Goal: Find specific page/section: Find specific page/section

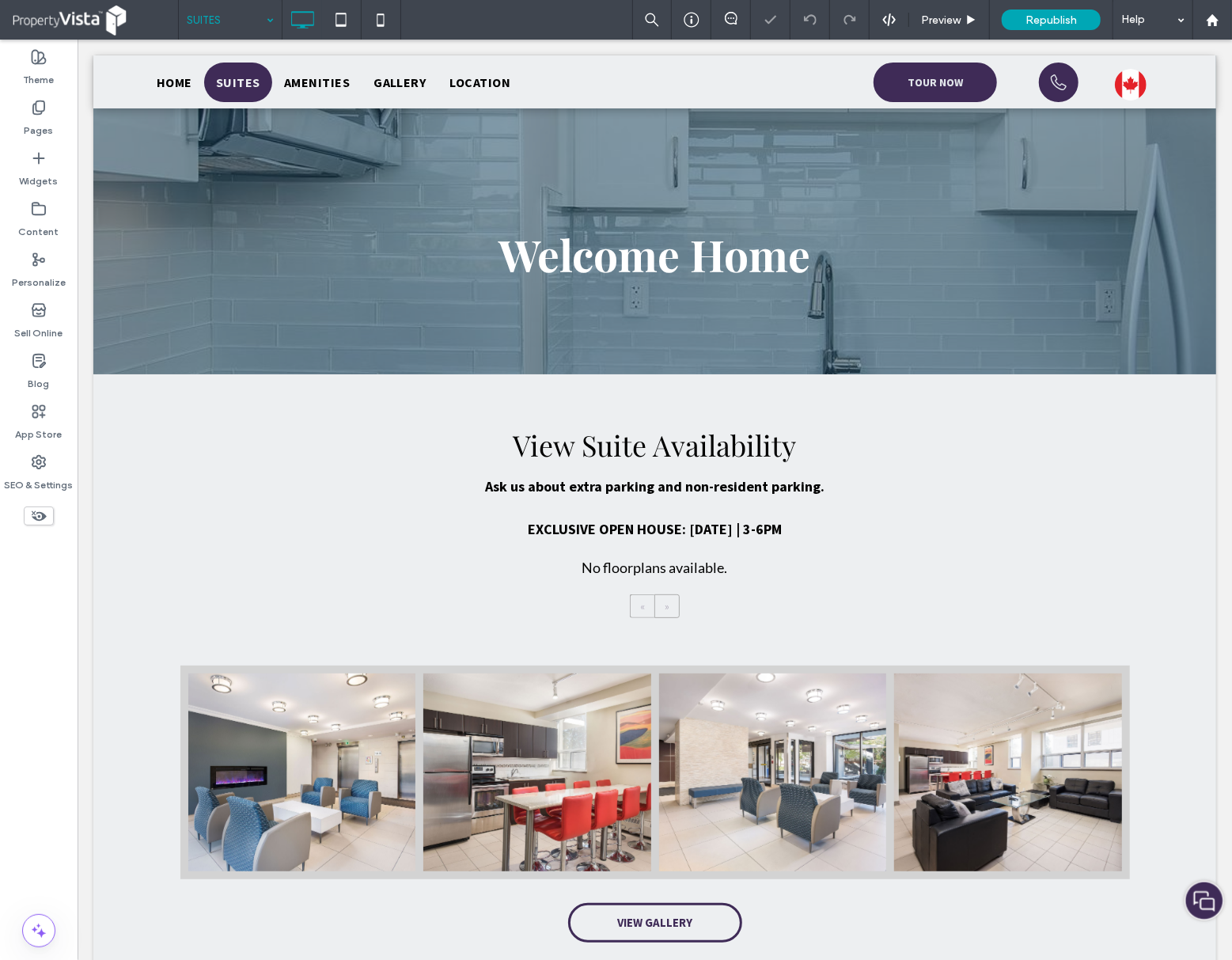
scroll to position [211, 0]
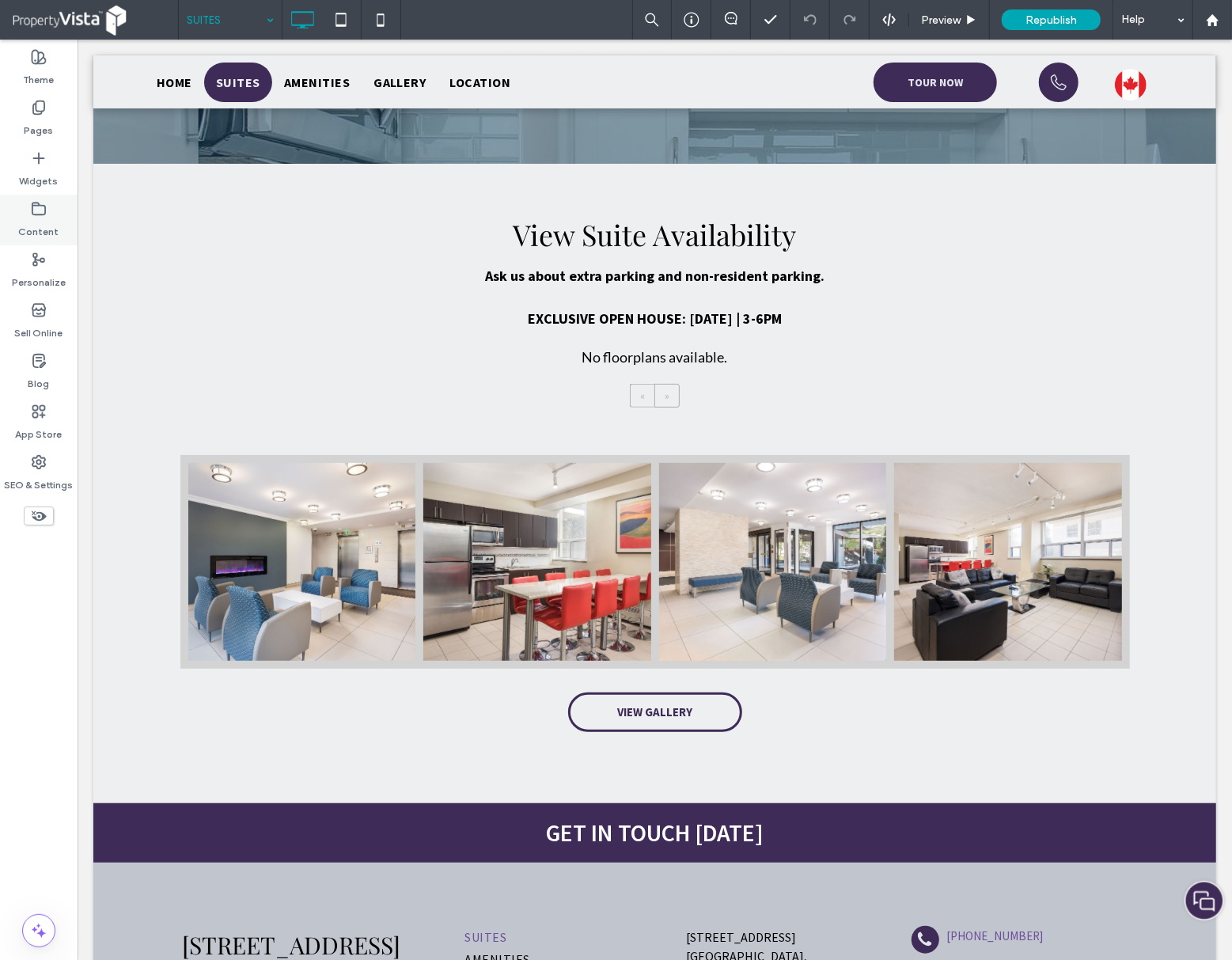
click at [42, 208] on icon at bounding box center [39, 209] width 16 height 16
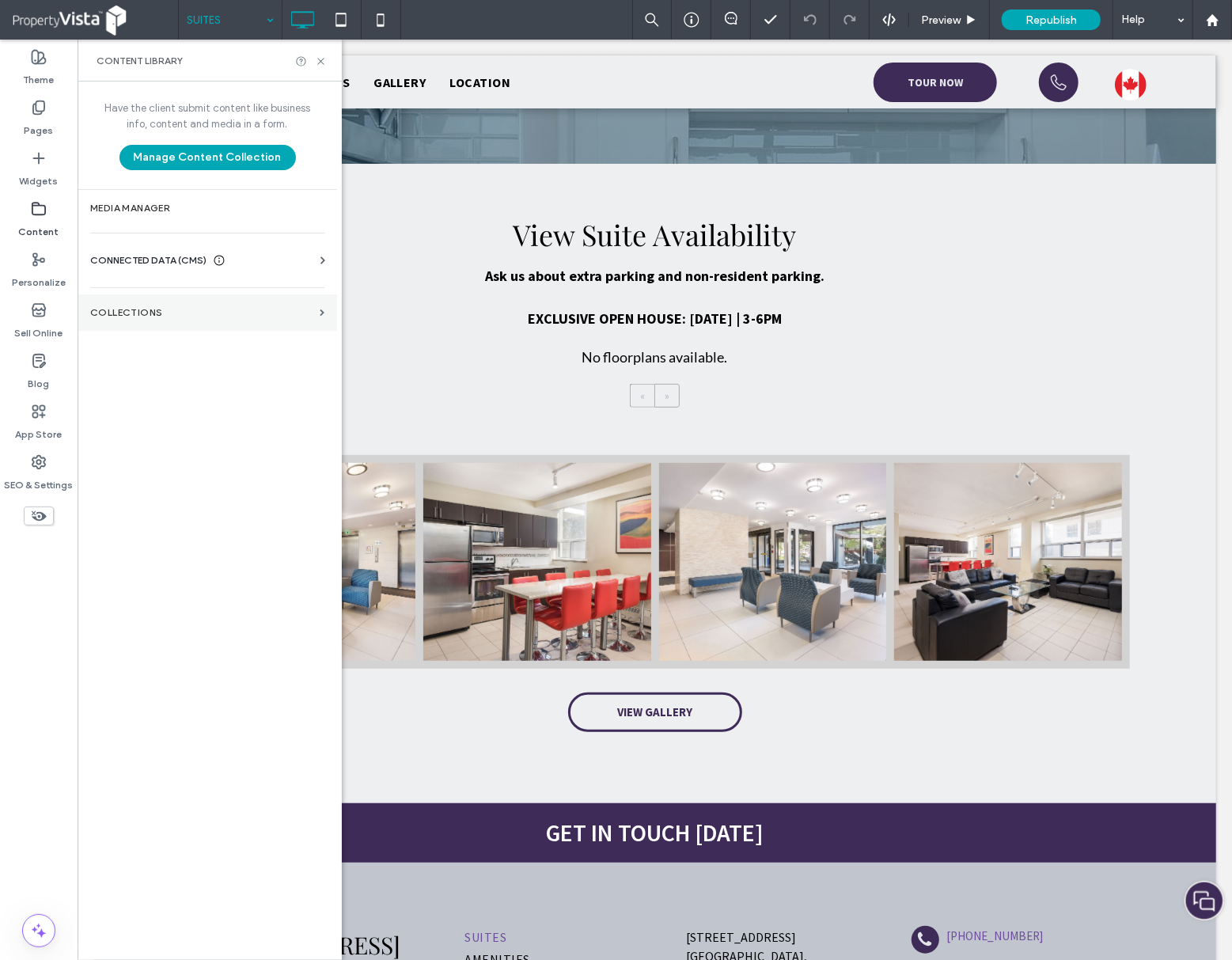
click at [220, 307] on section "Collections" at bounding box center [207, 312] width 260 height 36
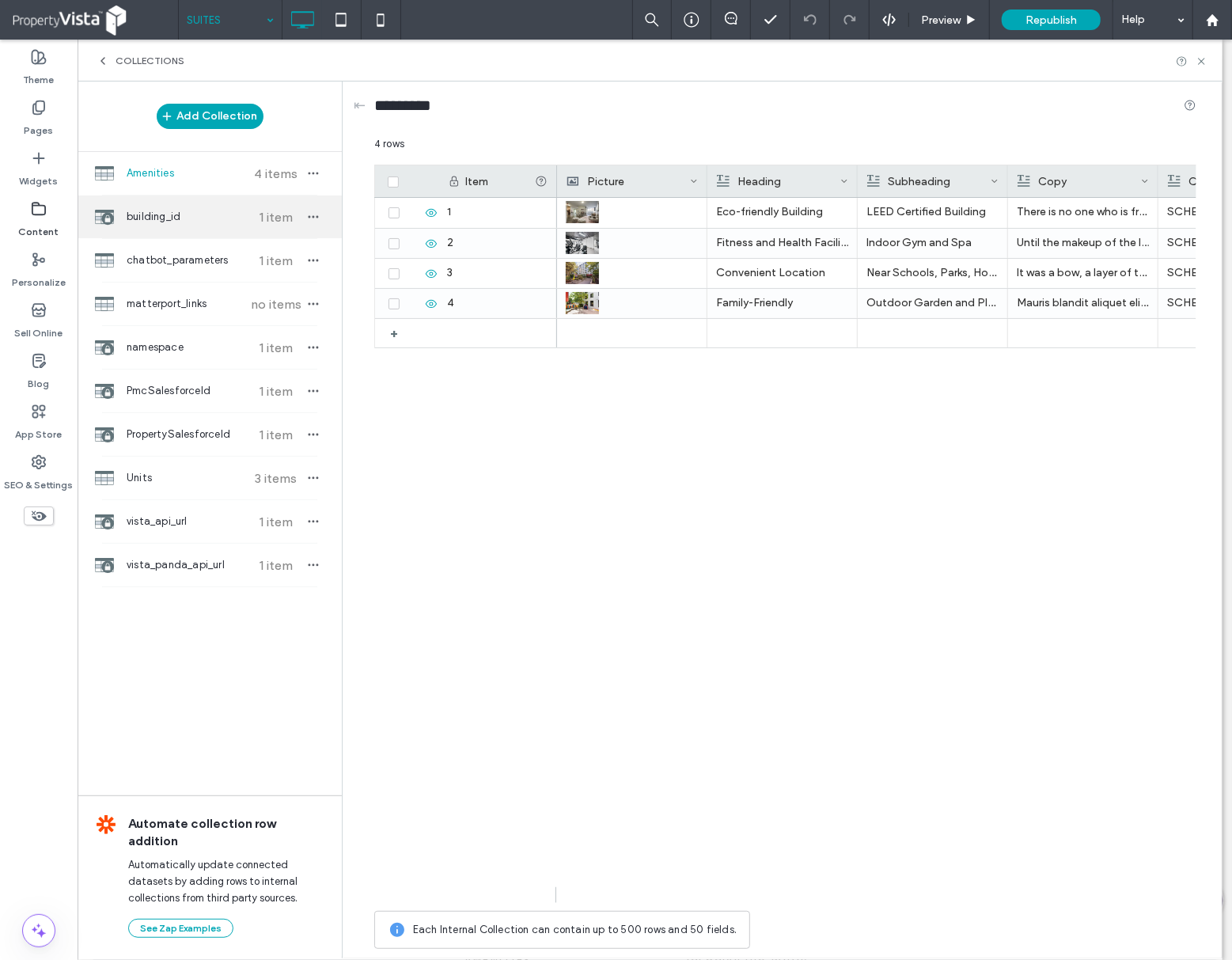
click at [197, 220] on span "building_id" at bounding box center [185, 217] width 118 height 16
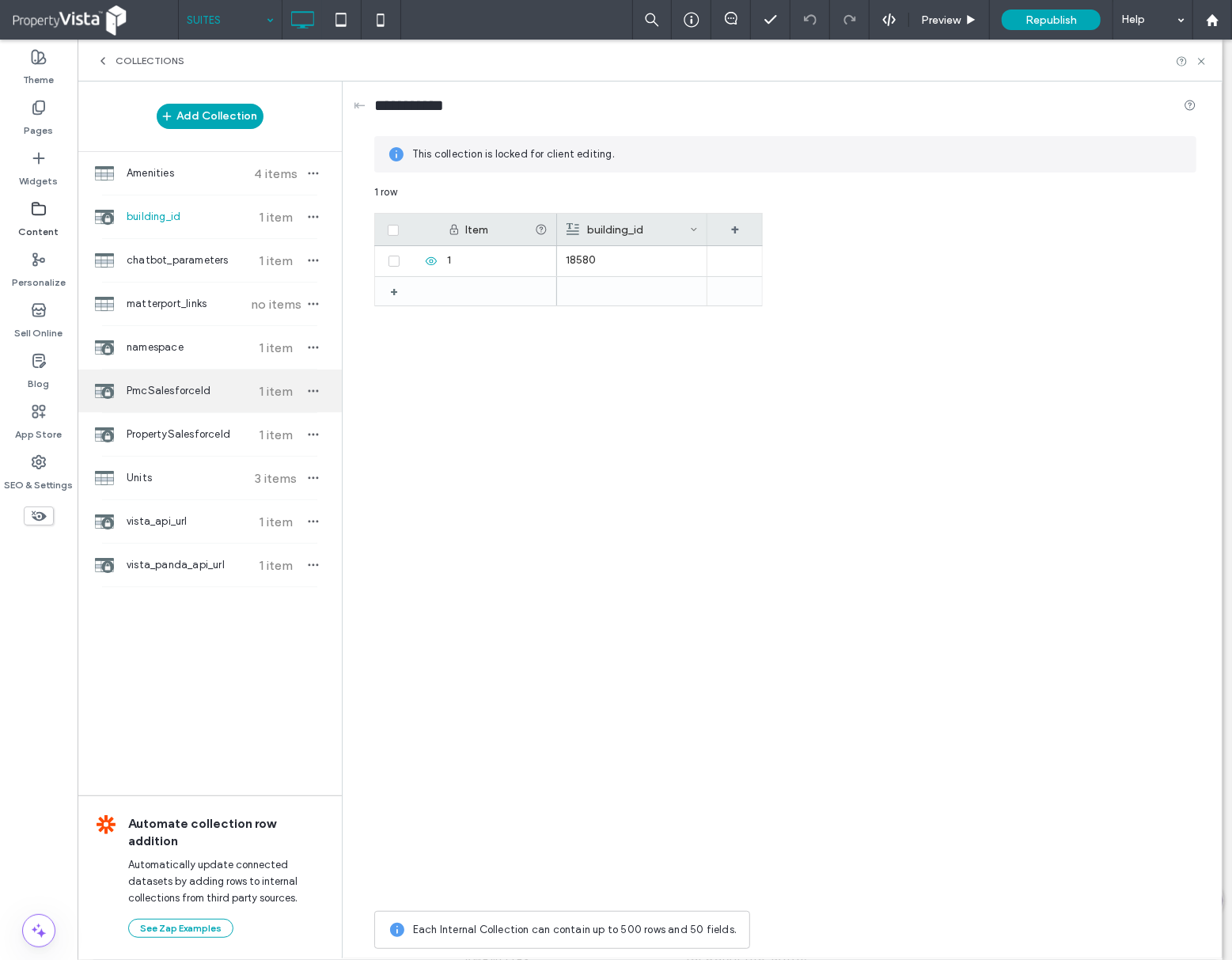
click at [211, 401] on div "PmcSalesforceId 1 item" at bounding box center [210, 390] width 264 height 42
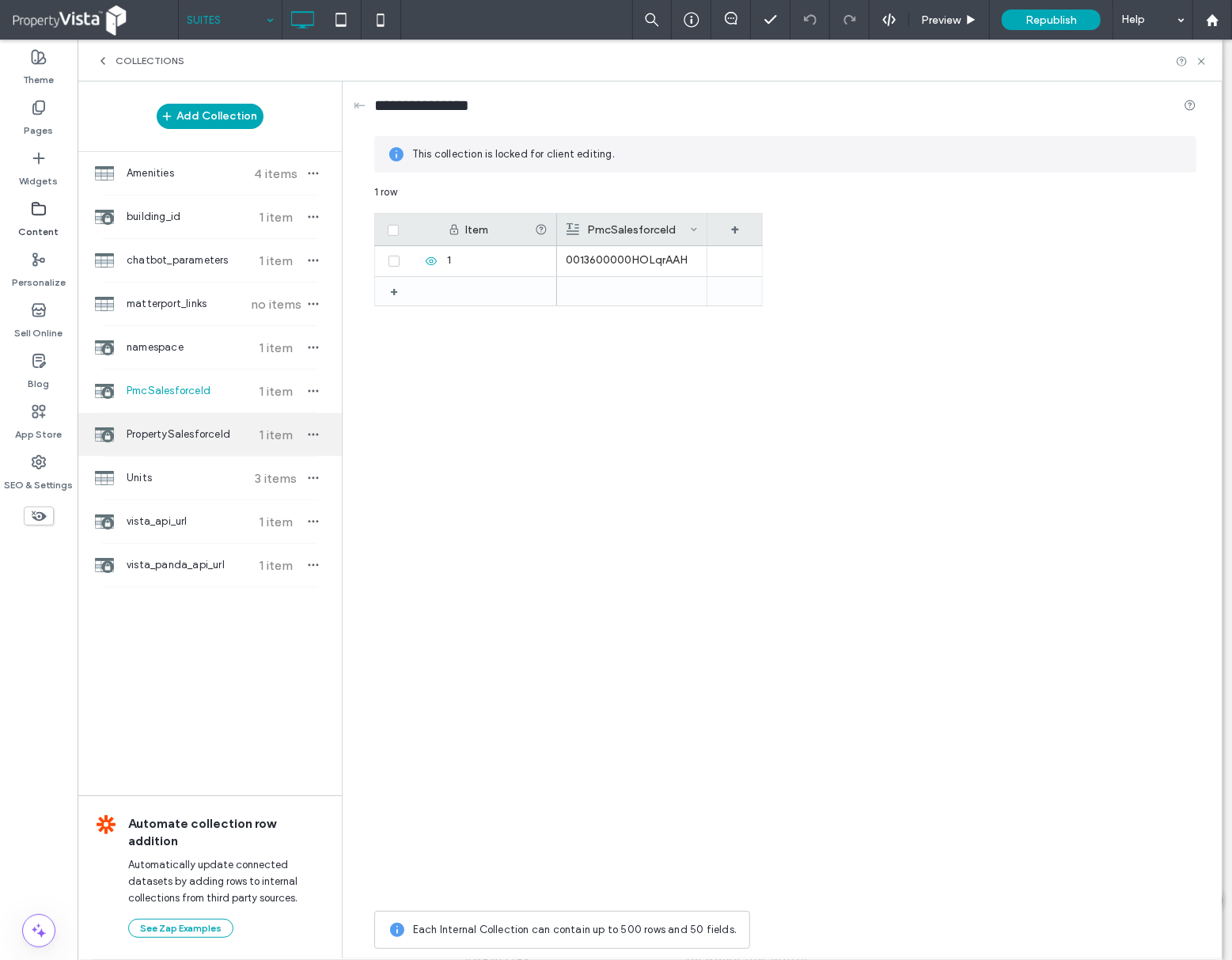
click at [212, 441] on span "PropertySalesforceId" at bounding box center [185, 434] width 118 height 16
click at [200, 397] on span "PmcSalesforceId" at bounding box center [185, 391] width 118 height 16
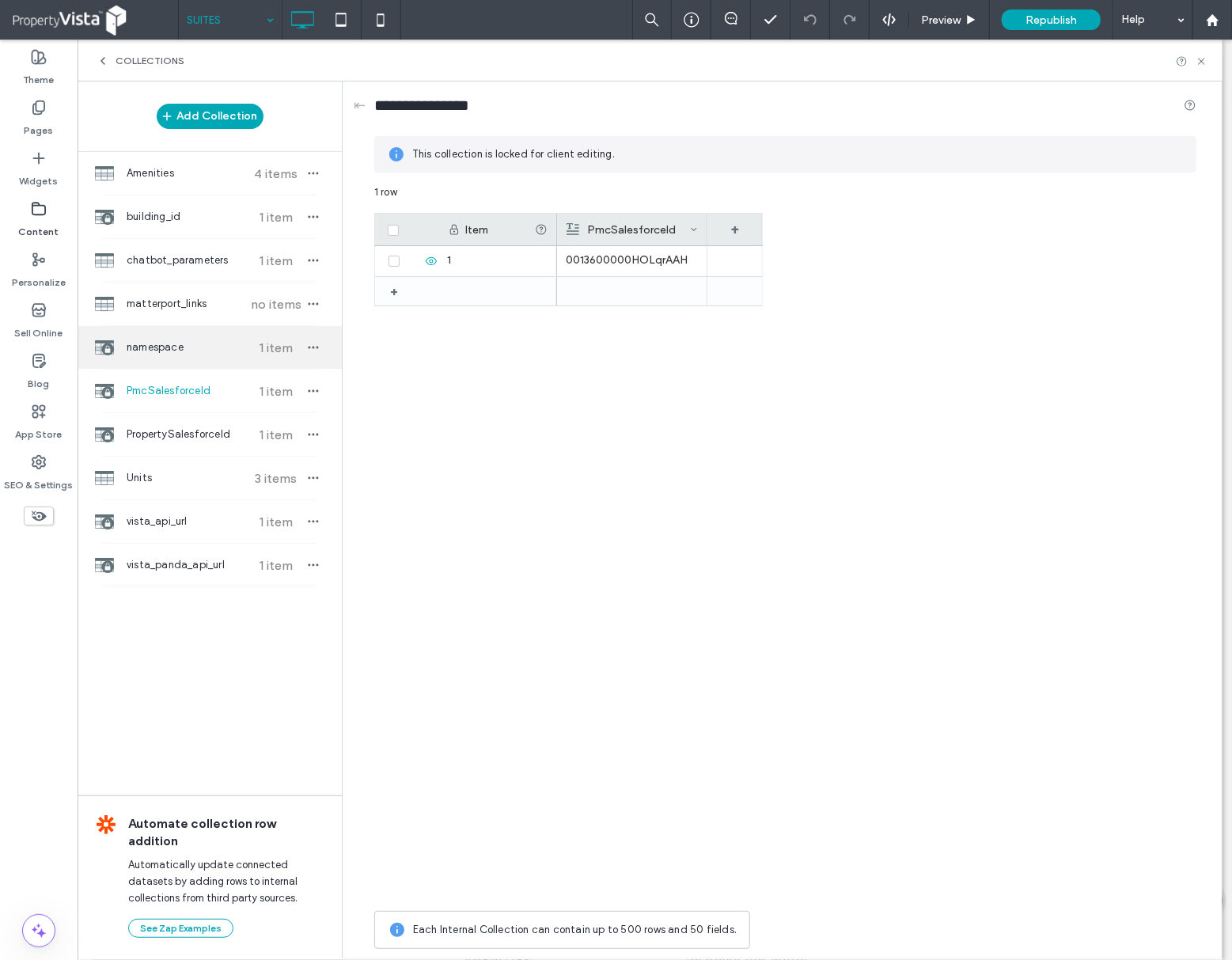
click at [198, 358] on div "namespace 1 item" at bounding box center [210, 347] width 264 height 42
click at [1200, 62] on use at bounding box center [1202, 61] width 6 height 6
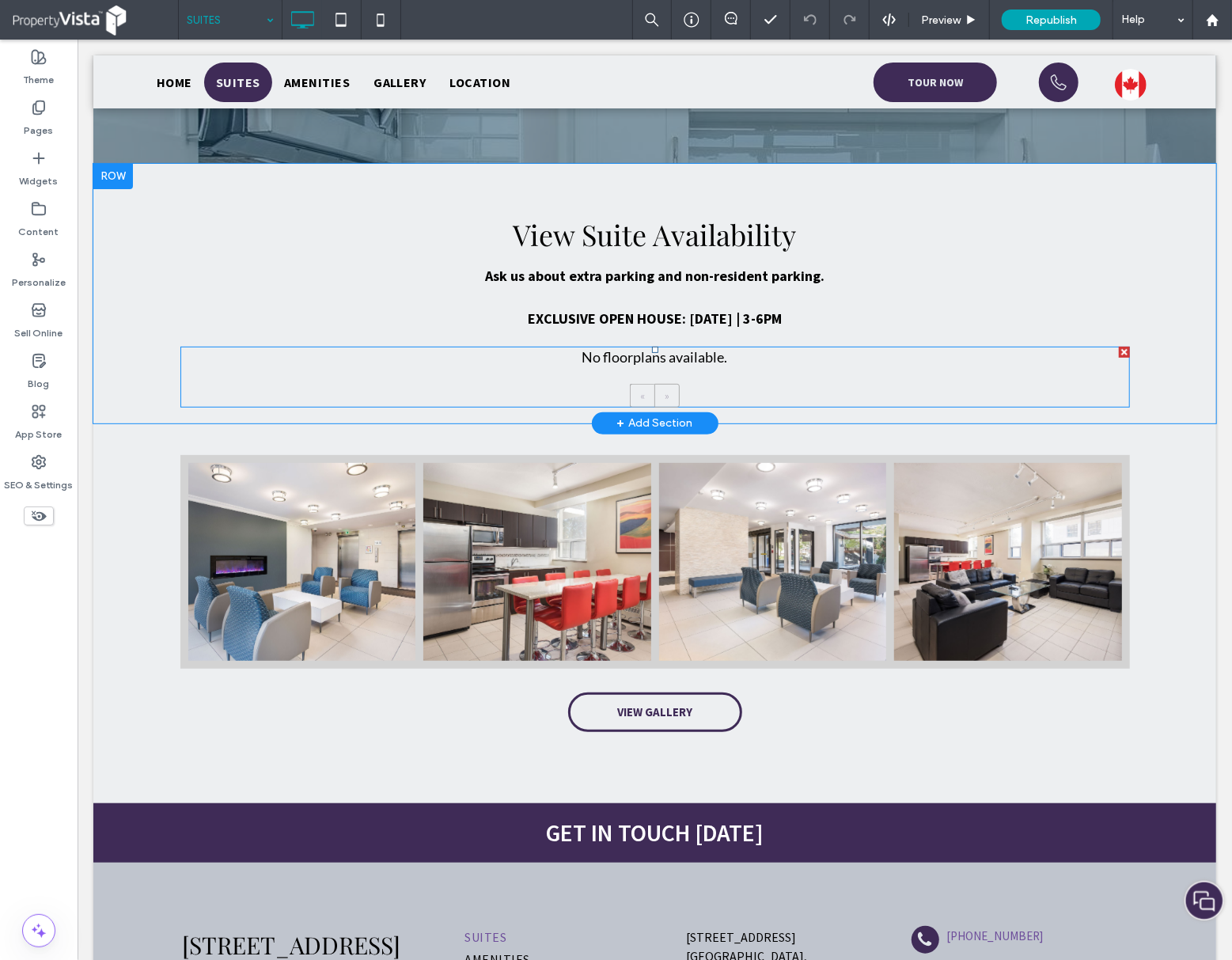
click at [646, 356] on span at bounding box center [654, 377] width 949 height 61
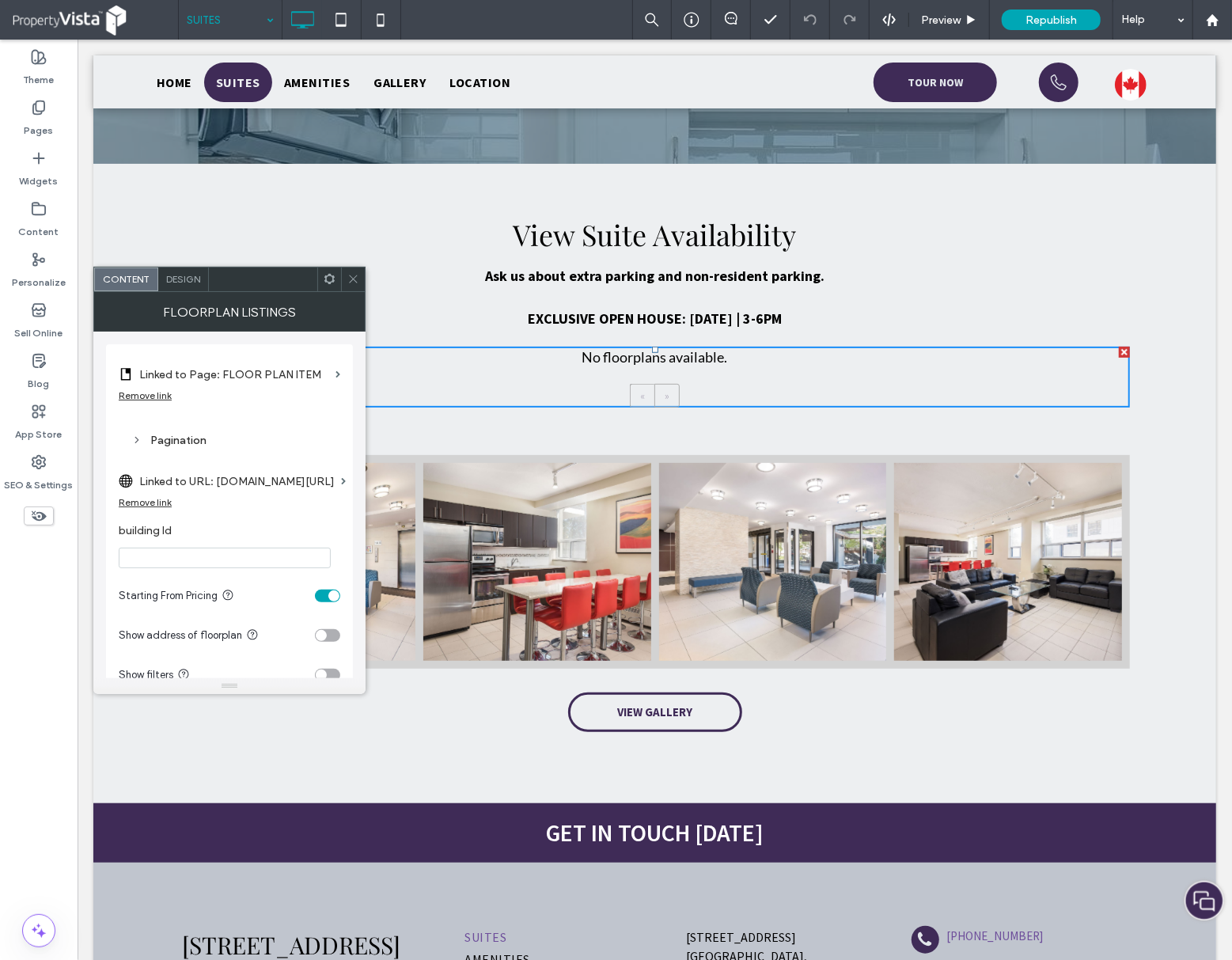
click at [219, 558] on input "building Id" at bounding box center [224, 559] width 212 height 21
paste input "*****"
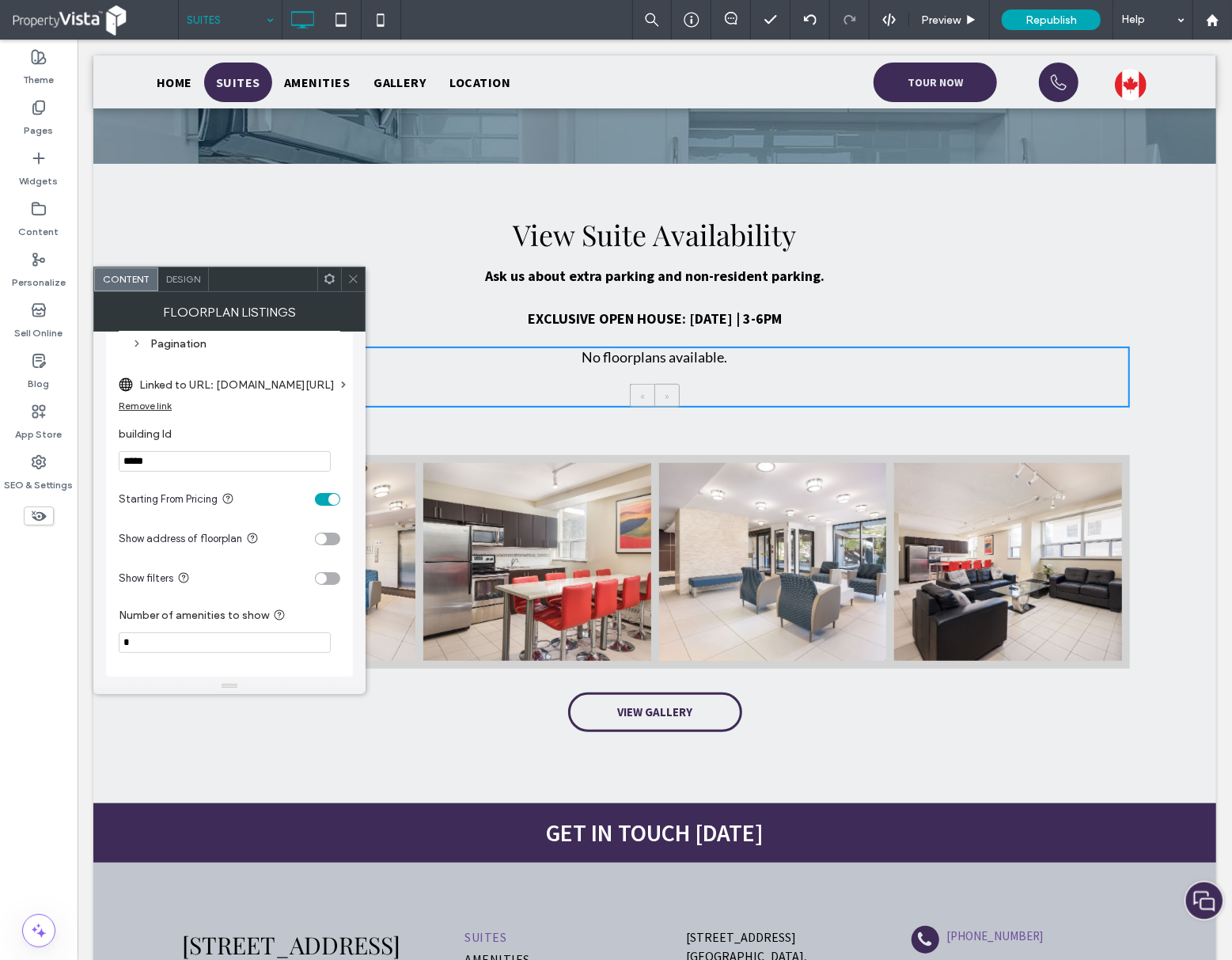
scroll to position [106, 0]
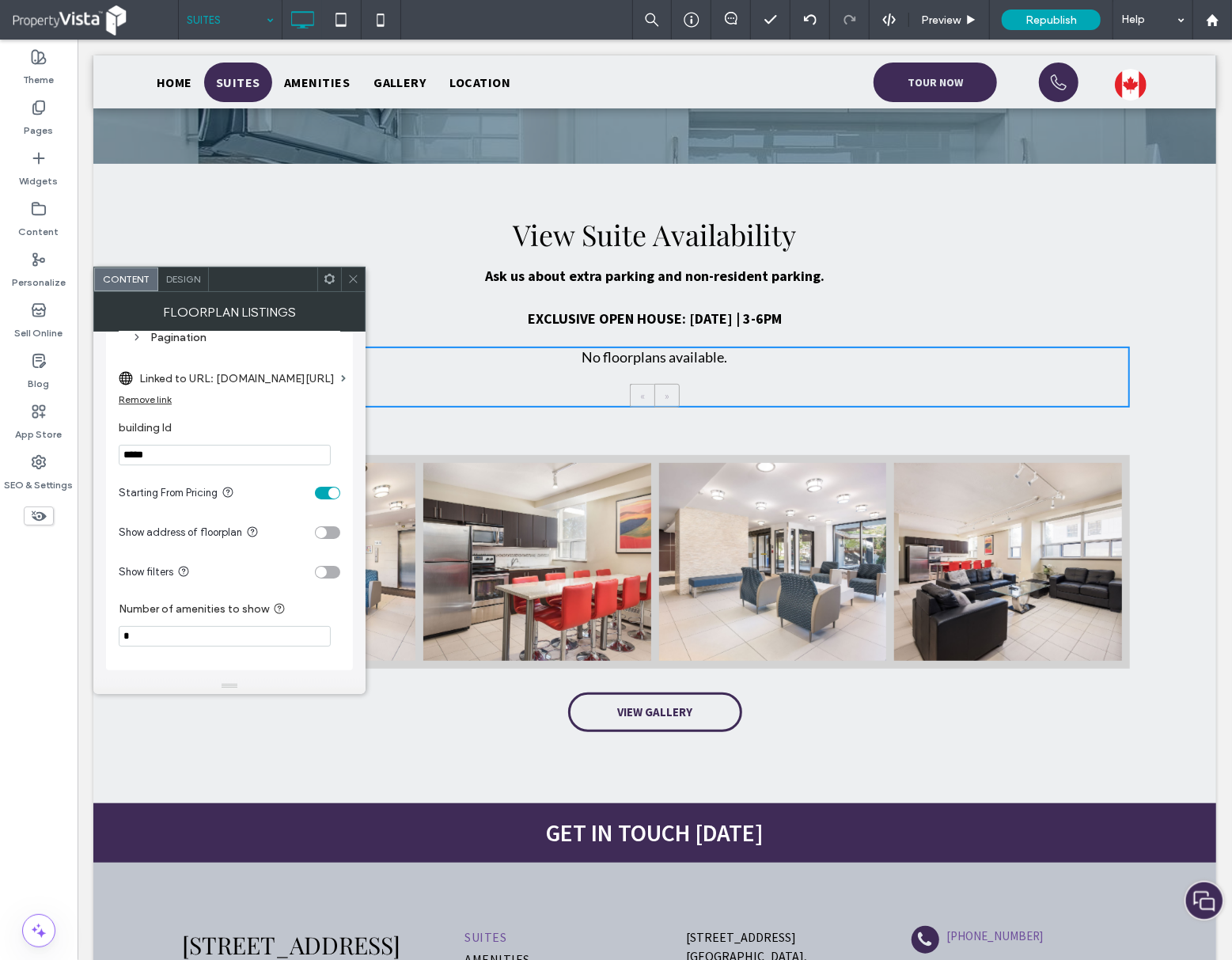
click at [213, 450] on input "*****" at bounding box center [224, 455] width 212 height 21
type input "*****"
click at [355, 276] on icon at bounding box center [353, 279] width 12 height 12
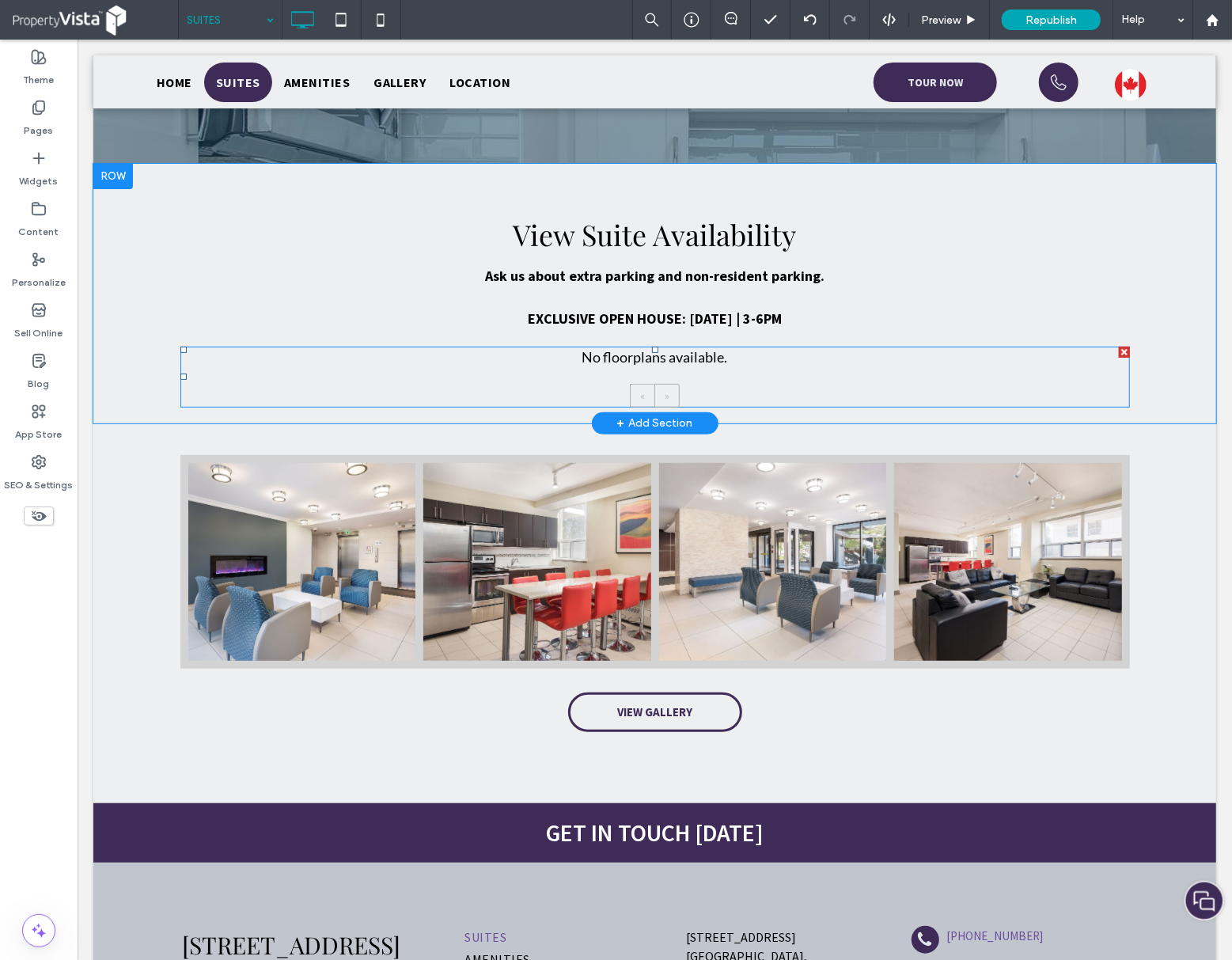
click at [554, 368] on span at bounding box center [654, 377] width 949 height 61
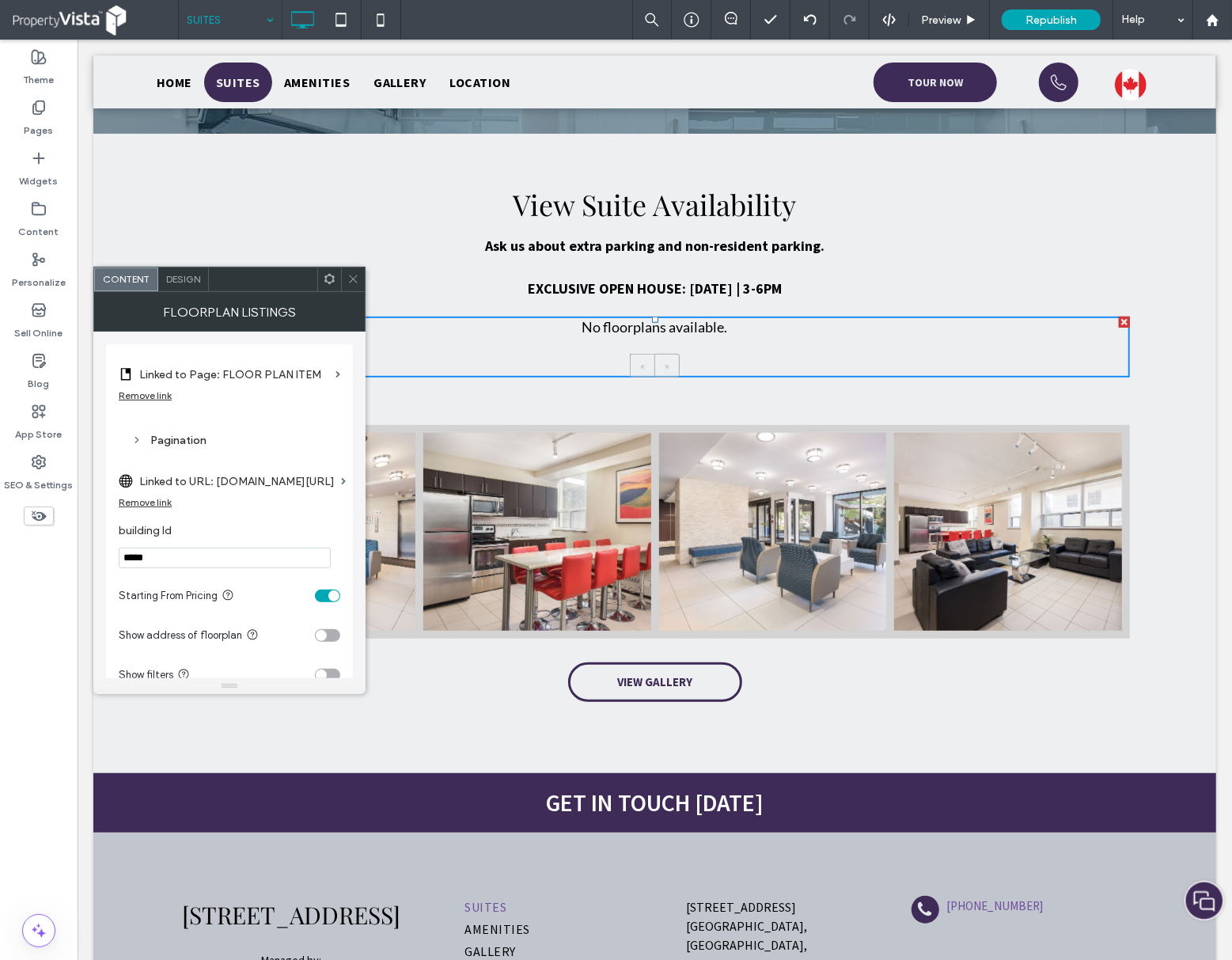
scroll to position [232, 0]
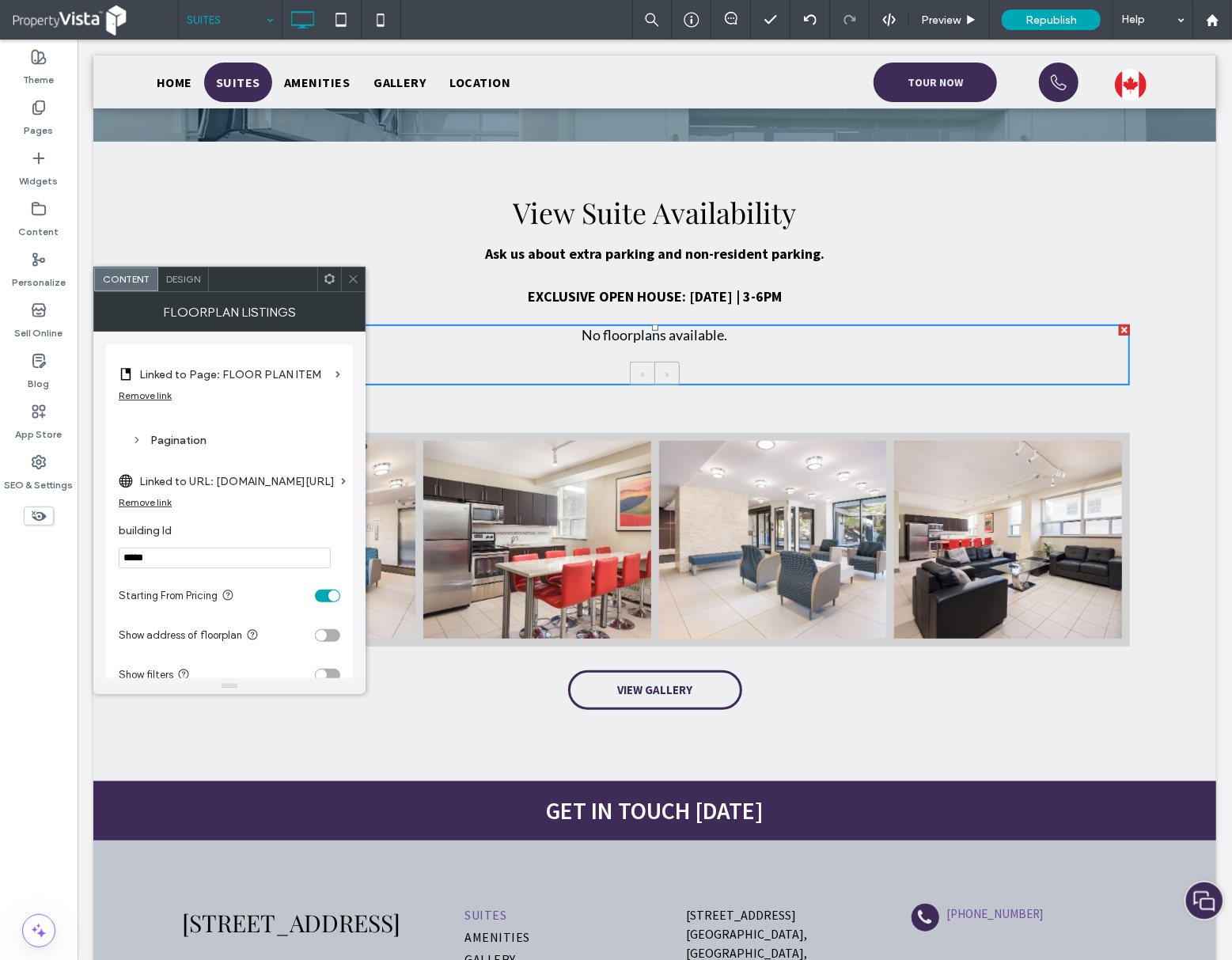
click at [359, 284] on div at bounding box center [353, 280] width 24 height 24
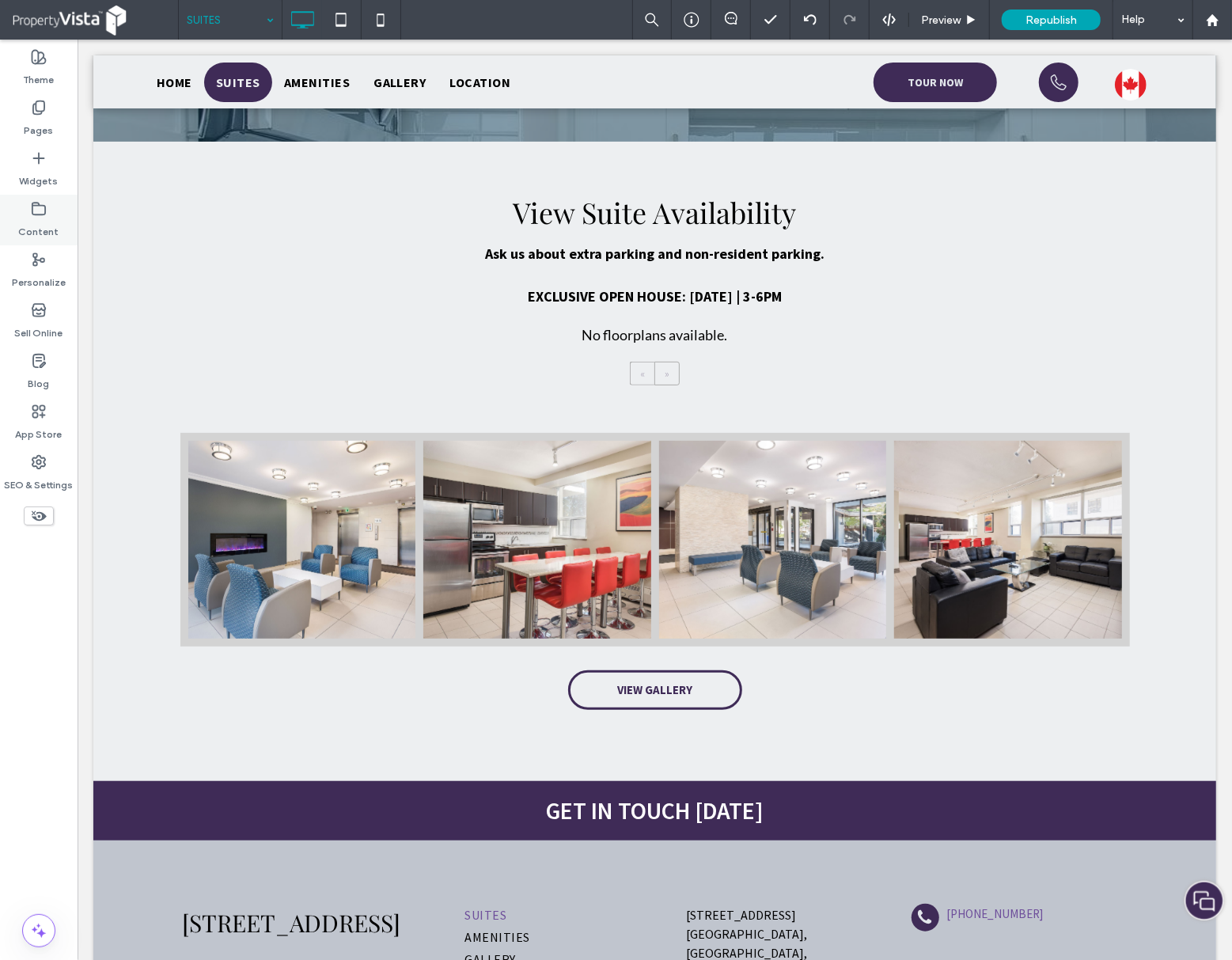
click at [39, 220] on label "Content" at bounding box center [39, 228] width 40 height 22
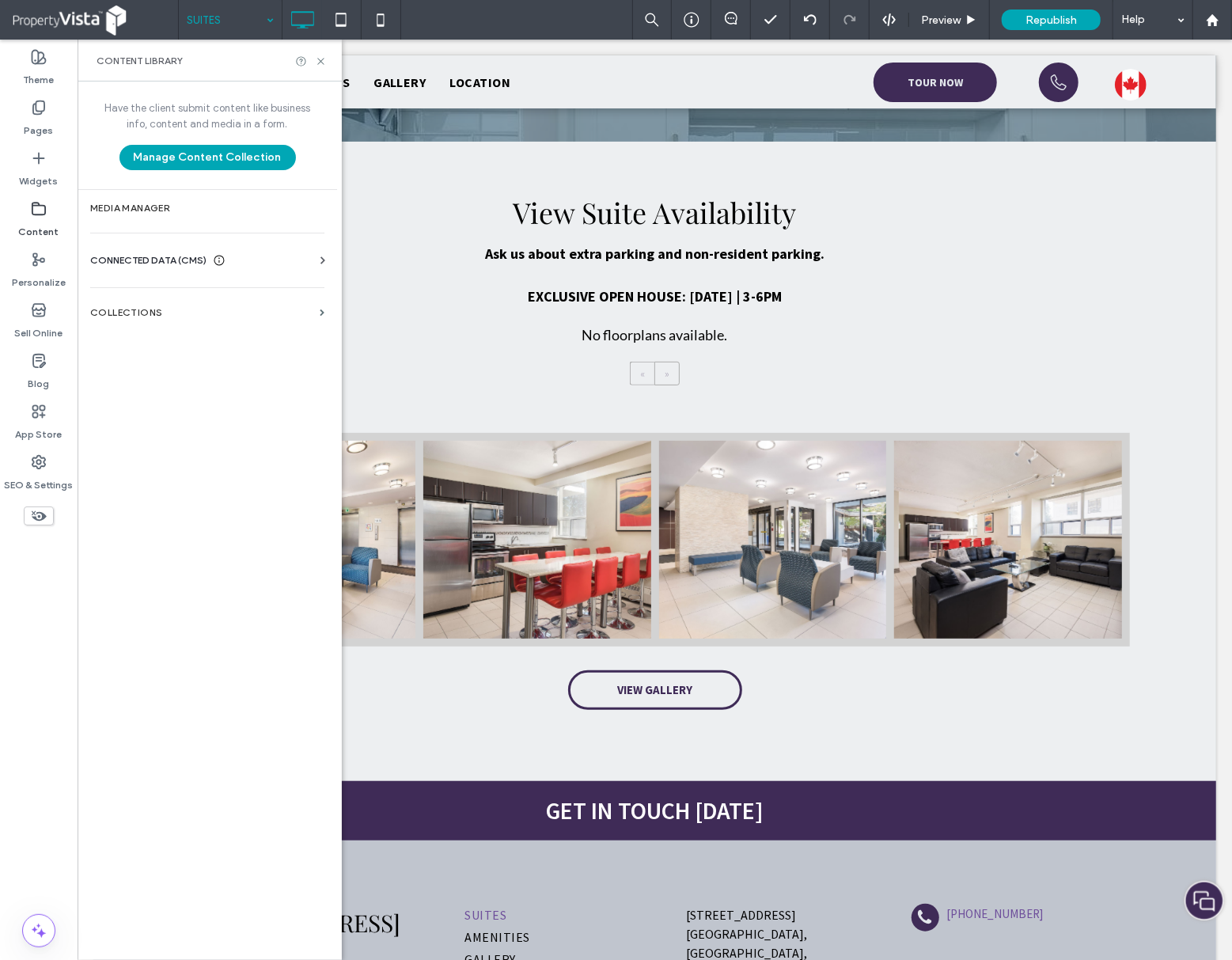
click at [274, 261] on div "CONNECTED DATA (CMS)" at bounding box center [211, 260] width 240 height 16
click at [238, 458] on label "Collections" at bounding box center [202, 458] width 223 height 11
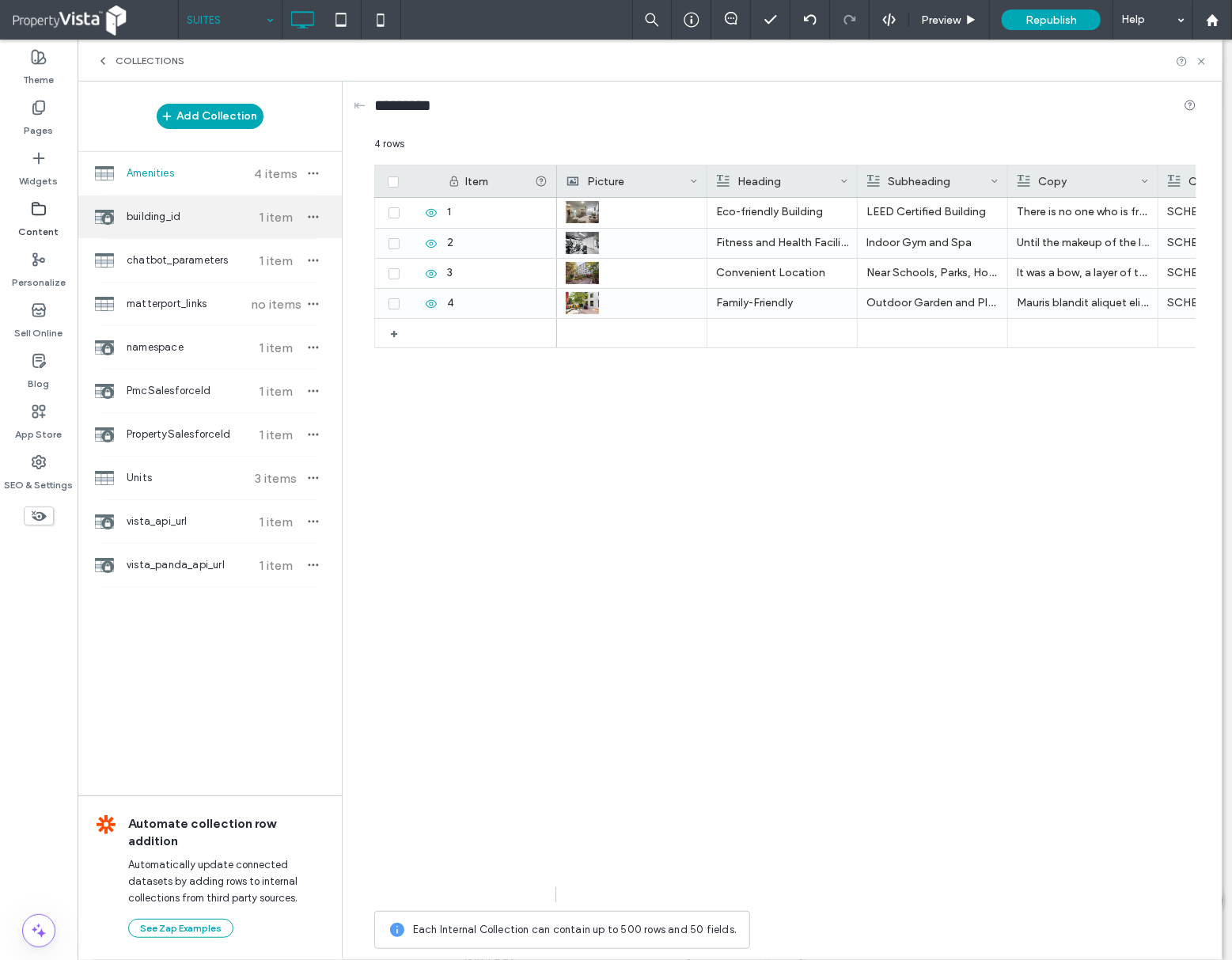
click at [225, 217] on span "building_id" at bounding box center [185, 217] width 118 height 16
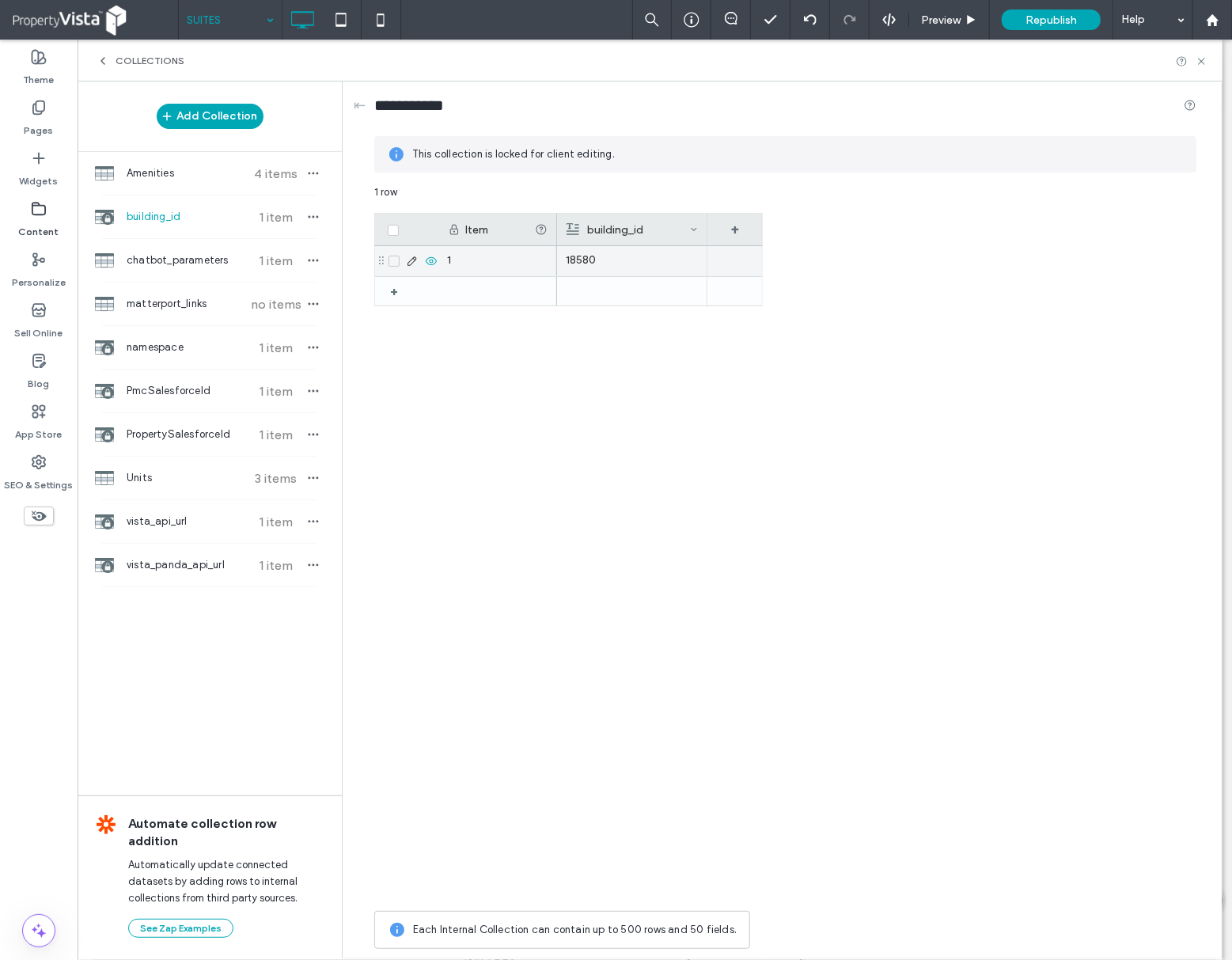
click at [673, 252] on div "18580" at bounding box center [631, 260] width 132 height 29
click at [660, 261] on div "18580" at bounding box center [632, 261] width 131 height 29
click at [642, 261] on div "18580" at bounding box center [632, 261] width 131 height 29
drag, startPoint x: 644, startPoint y: 260, endPoint x: 479, endPoint y: 252, distance: 165.2
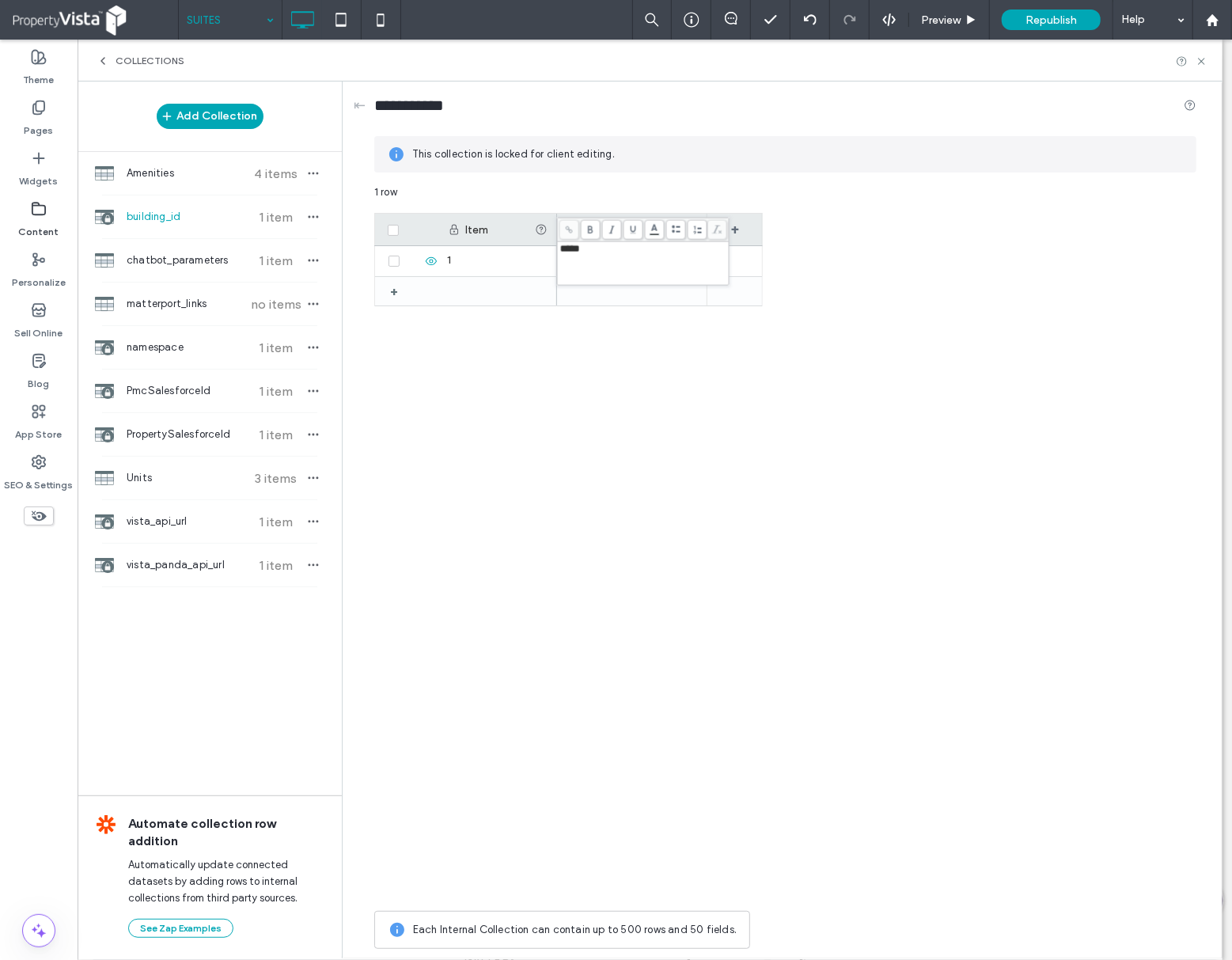
click at [482, 252] on div "***** 1 row Drag here to set row groups Drag here to set column labels Item bui…" at bounding box center [785, 571] width 822 height 772
click at [571, 248] on span "*****" at bounding box center [570, 248] width 20 height 10
click at [837, 115] on div "**********" at bounding box center [785, 109] width 822 height 30
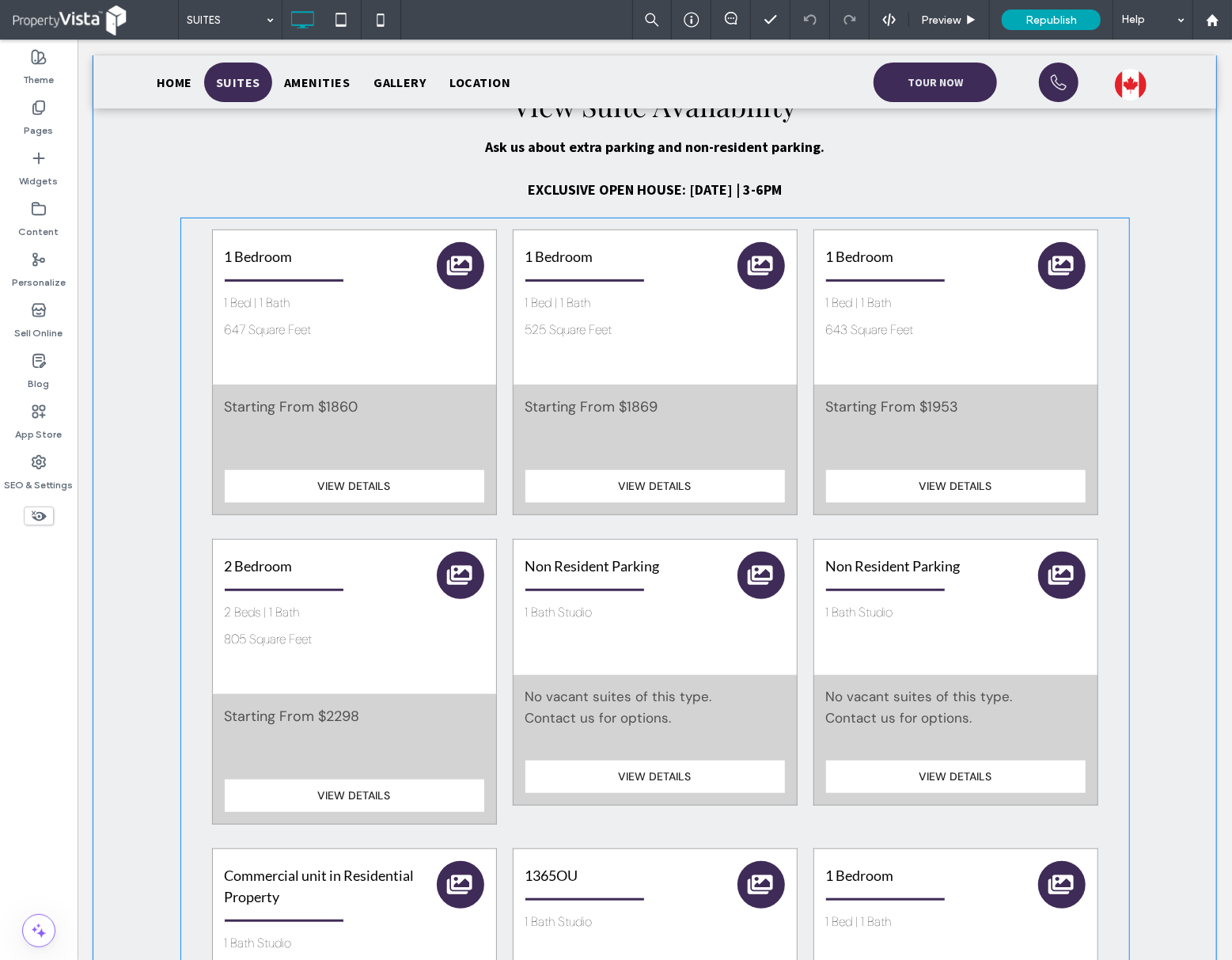
scroll to position [422, 0]
